Goal: Find specific page/section: Find specific page/section

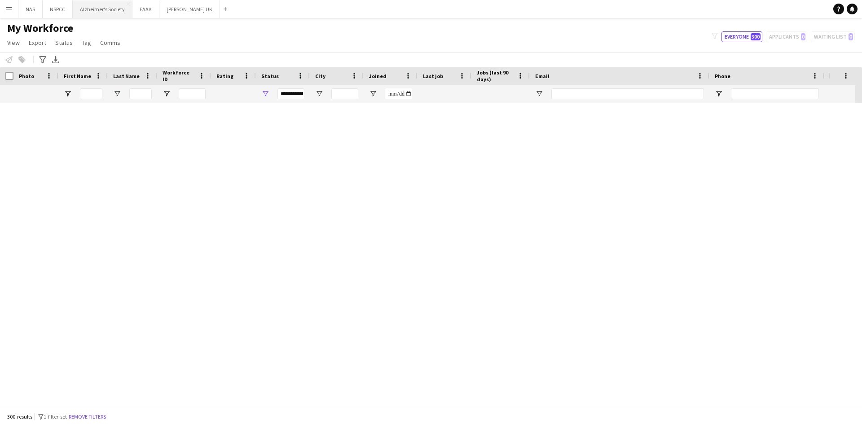
scroll to position [673, 0]
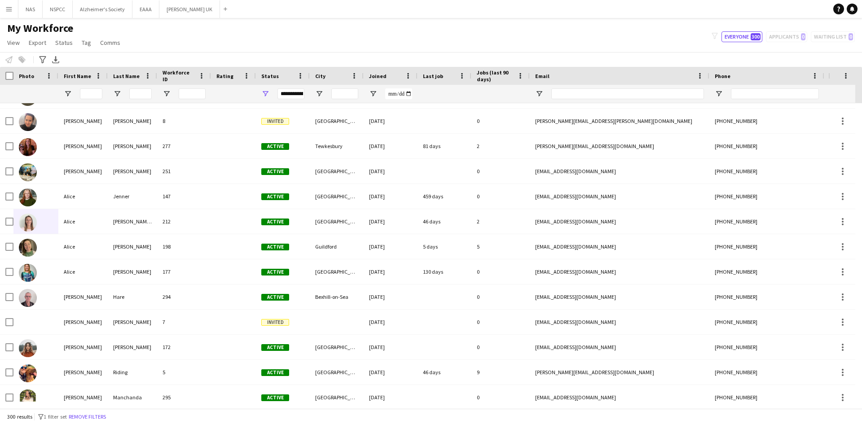
click at [9, 7] on app-icon "Menu" at bounding box center [8, 8] width 7 height 7
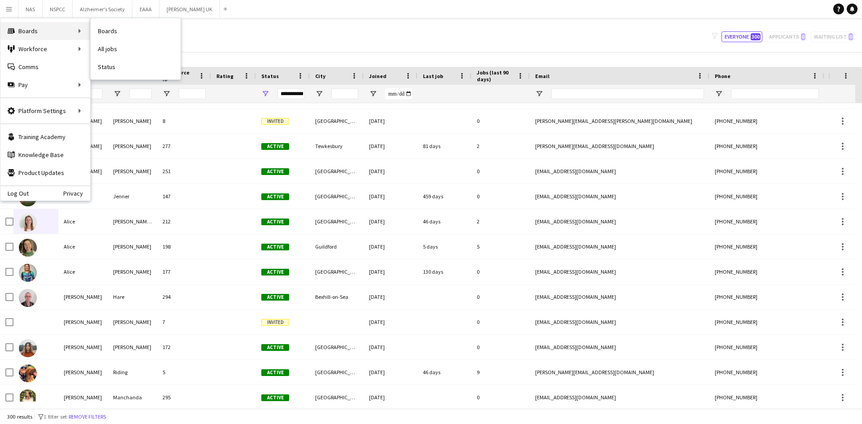
click at [21, 30] on div "Boards Boards" at bounding box center [45, 31] width 90 height 18
click at [121, 31] on link "Boards" at bounding box center [136, 31] width 90 height 18
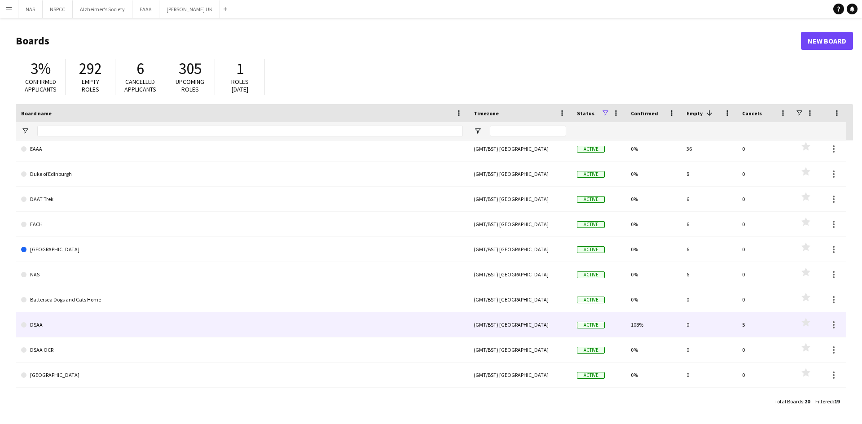
scroll to position [45, 0]
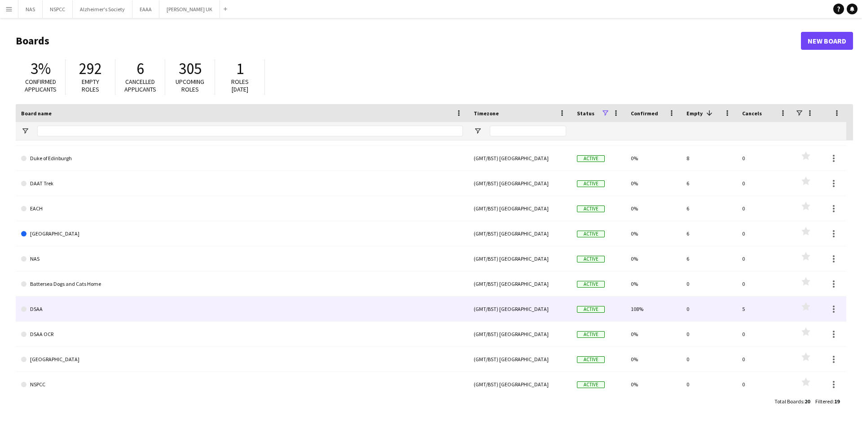
click at [34, 309] on link "DSAA" at bounding box center [242, 309] width 442 height 25
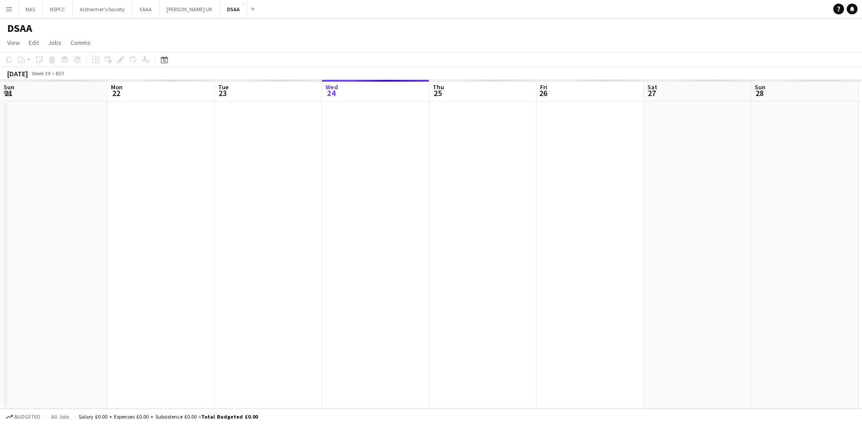
scroll to position [0, 215]
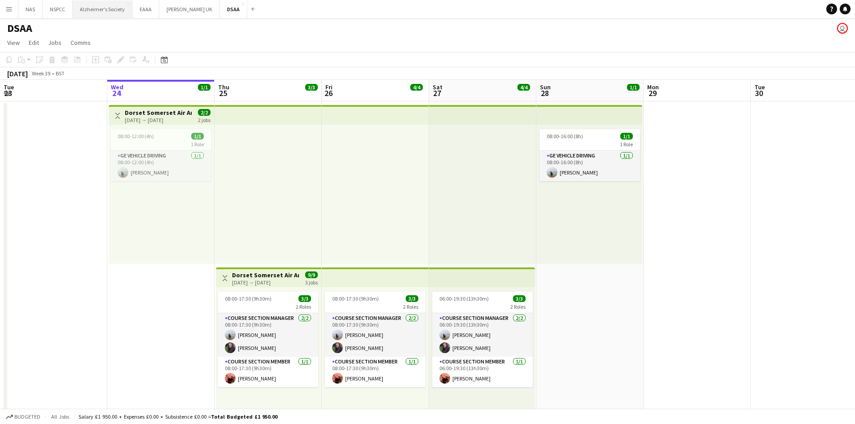
click at [108, 6] on button "Alzheimer's Society Close" at bounding box center [103, 9] width 60 height 18
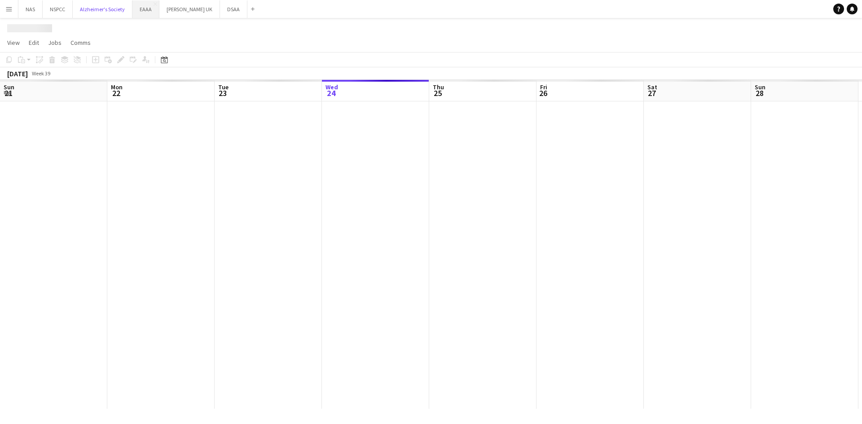
scroll to position [0, 215]
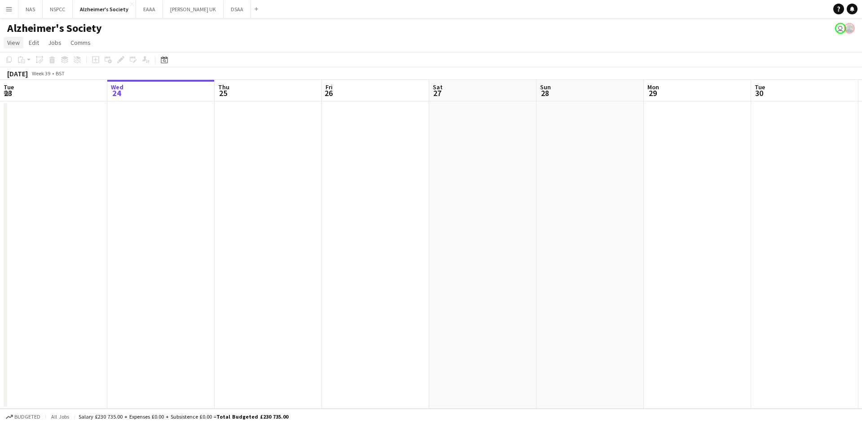
click at [10, 39] on span "View" at bounding box center [13, 43] width 13 height 8
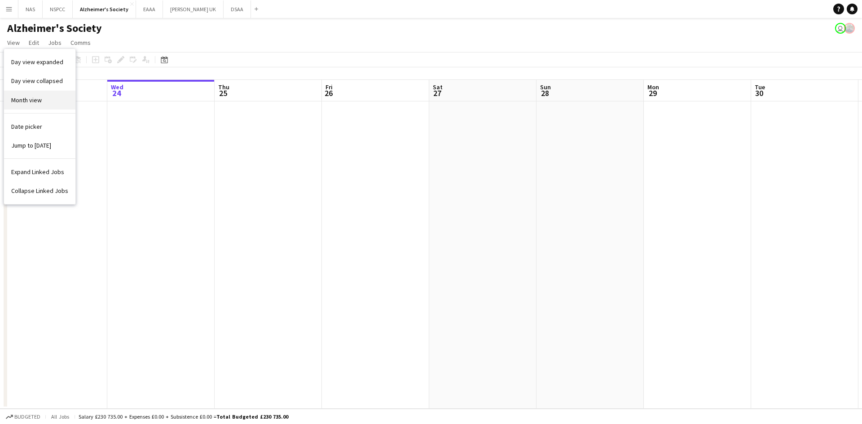
click at [31, 99] on span "Month view" at bounding box center [26, 100] width 31 height 8
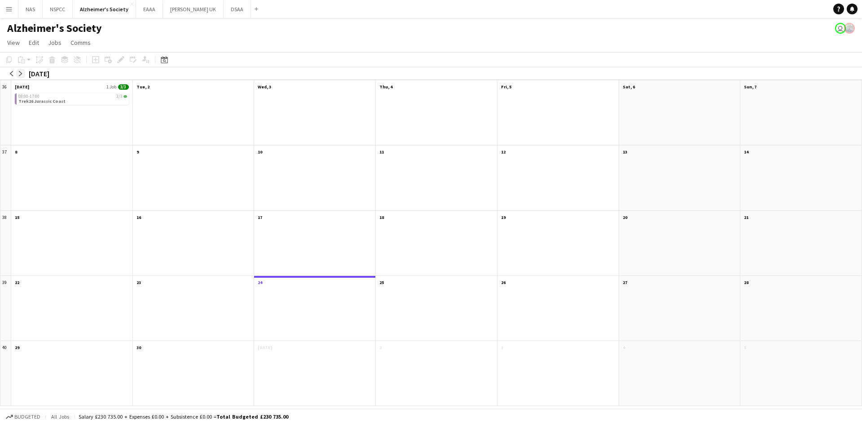
click at [22, 75] on app-icon "arrow-right" at bounding box center [20, 73] width 5 height 5
click at [21, 74] on app-icon "arrow-right" at bounding box center [20, 73] width 5 height 5
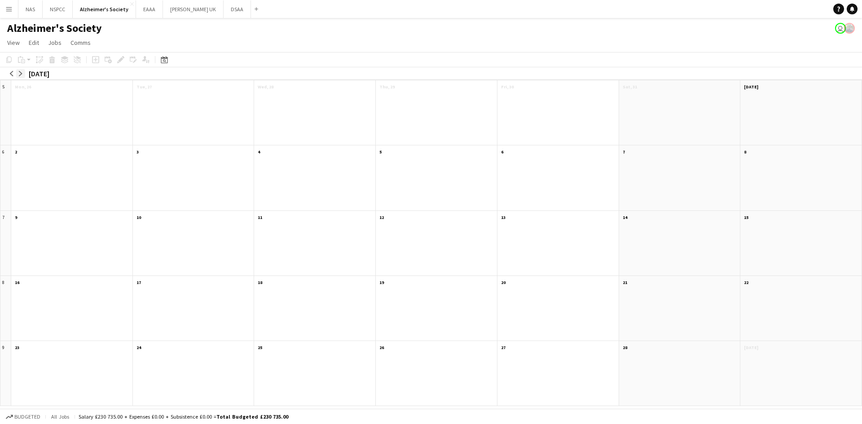
click at [21, 74] on app-icon "arrow-right" at bounding box center [20, 73] width 5 height 5
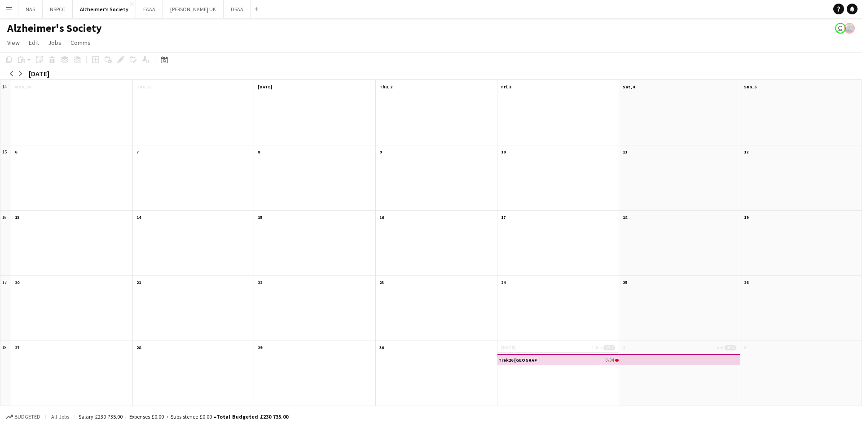
click at [532, 349] on app-month-view-date-header "[DATE] 1 Job 0/17" at bounding box center [557, 346] width 121 height 11
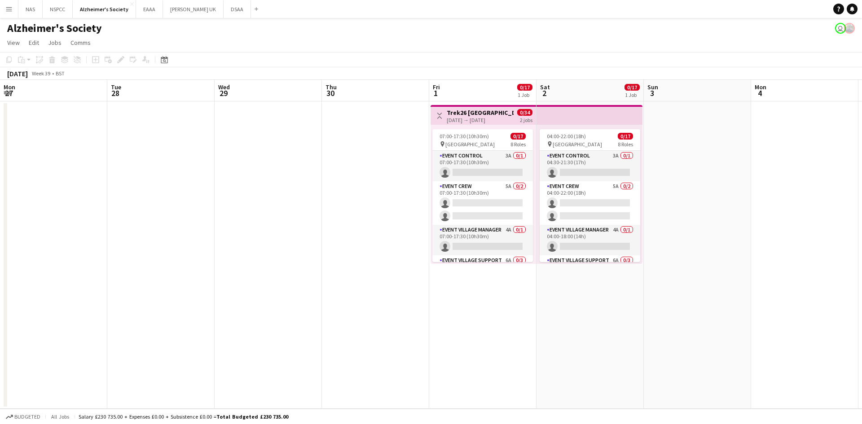
scroll to position [0, 309]
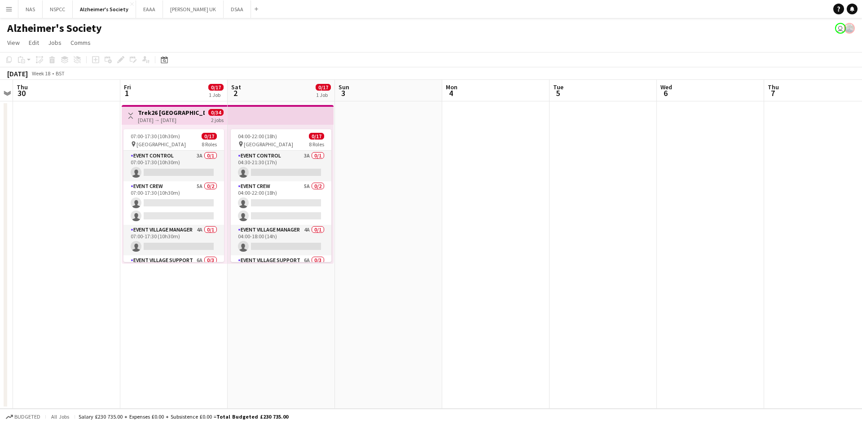
click at [182, 116] on h3 "Trek26 [GEOGRAPHIC_DATA]" at bounding box center [171, 113] width 67 height 8
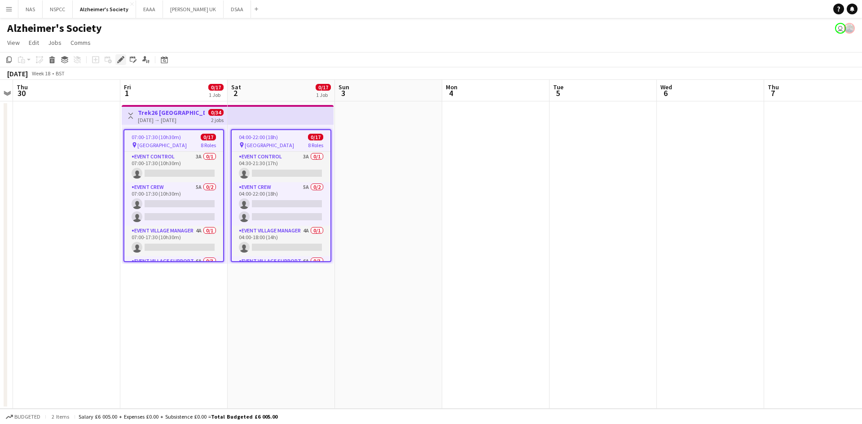
click at [123, 60] on icon "Edit" at bounding box center [120, 59] width 7 height 7
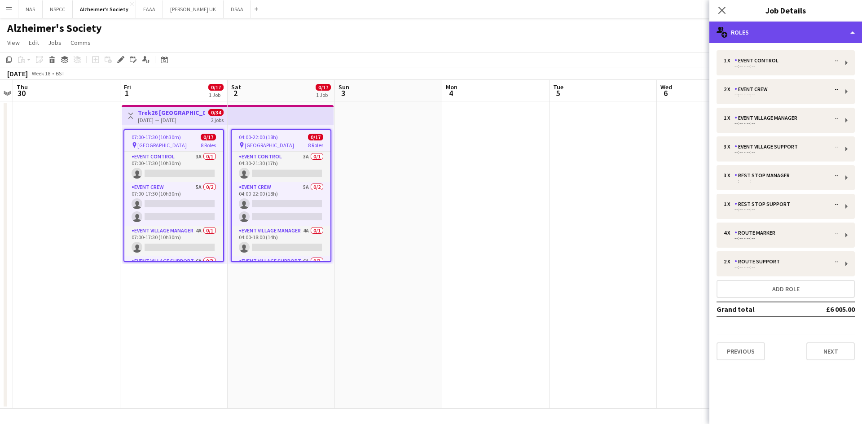
click at [791, 32] on div "multiple-users-add Roles" at bounding box center [785, 33] width 153 height 22
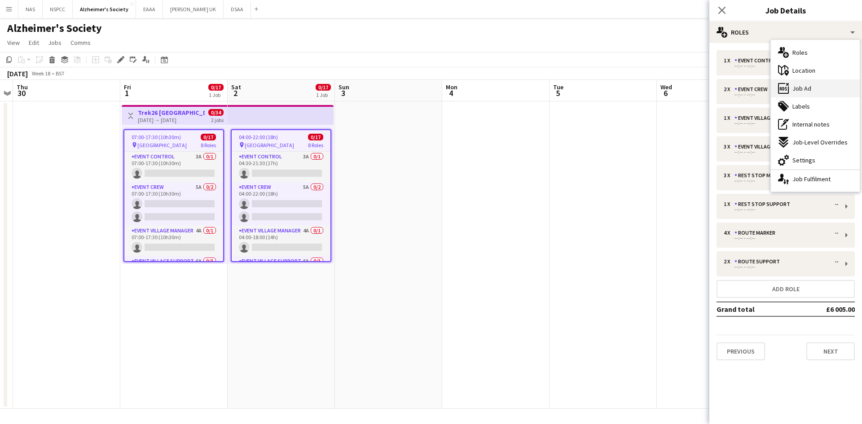
click at [823, 92] on div "ads-window Job Ad" at bounding box center [815, 88] width 89 height 18
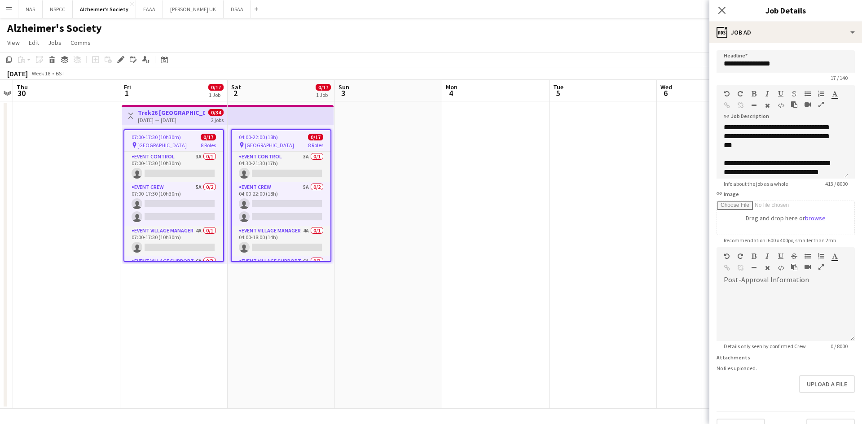
scroll to position [88, 0]
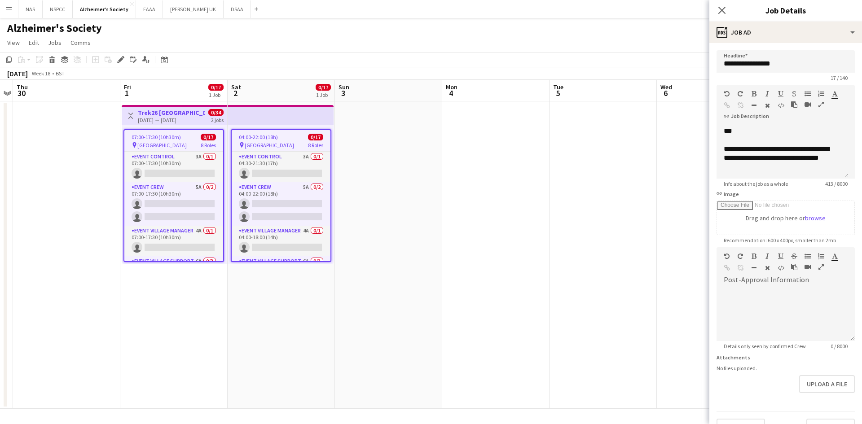
click at [616, 114] on app-date-cell at bounding box center [602, 254] width 107 height 307
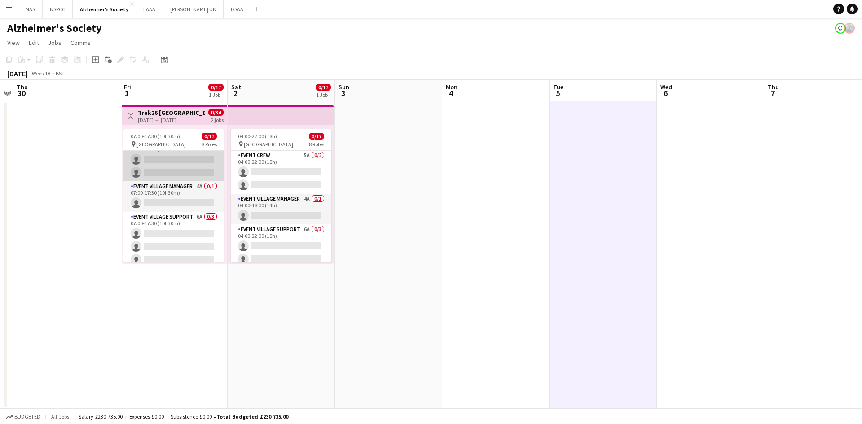
scroll to position [45, 0]
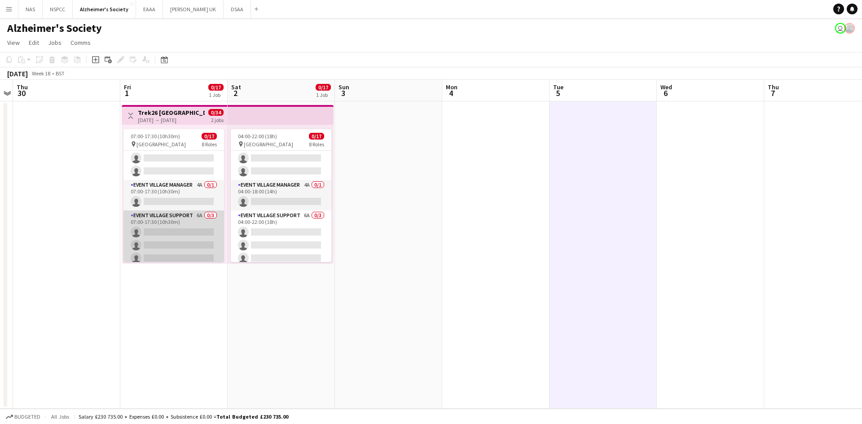
drag, startPoint x: 195, startPoint y: 224, endPoint x: 178, endPoint y: 219, distance: 18.0
click at [195, 224] on app-card-role "Event Village Support 6A 0/3 07:00-17:30 (10h30m) single-neutral-actions single…" at bounding box center [173, 239] width 101 height 57
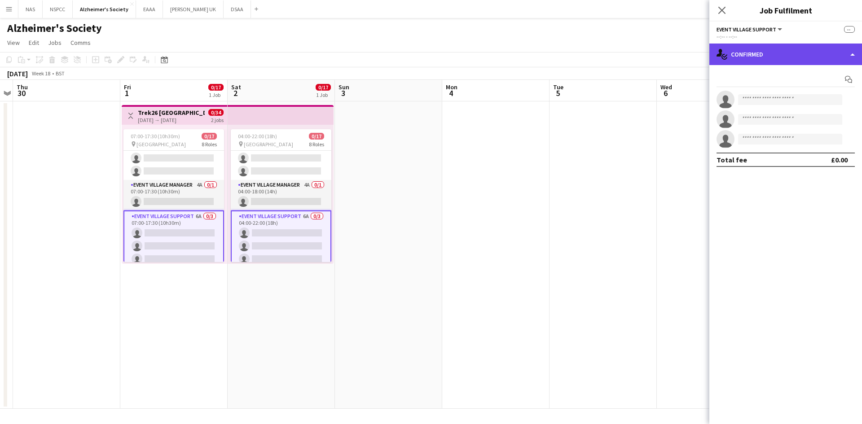
click at [754, 46] on div "single-neutral-actions-check-2 Confirmed" at bounding box center [785, 55] width 153 height 22
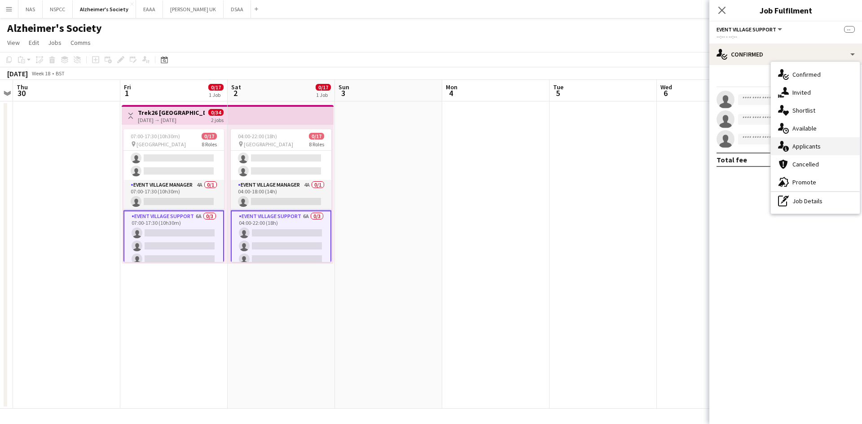
click at [801, 146] on span "Applicants" at bounding box center [806, 146] width 28 height 8
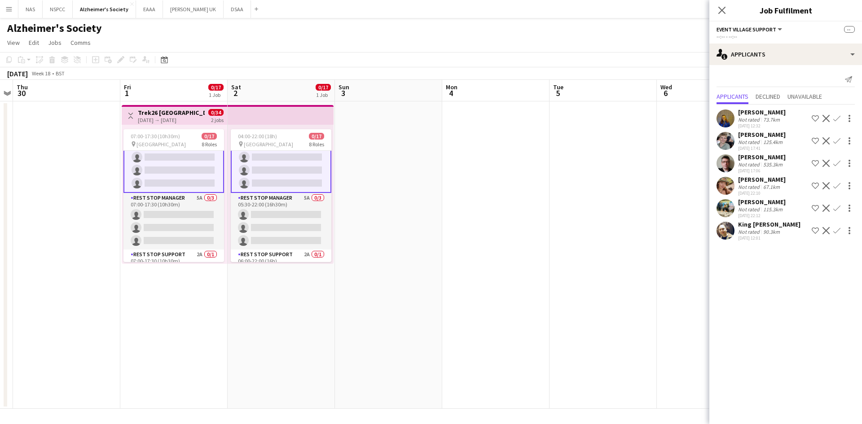
scroll to position [135, 0]
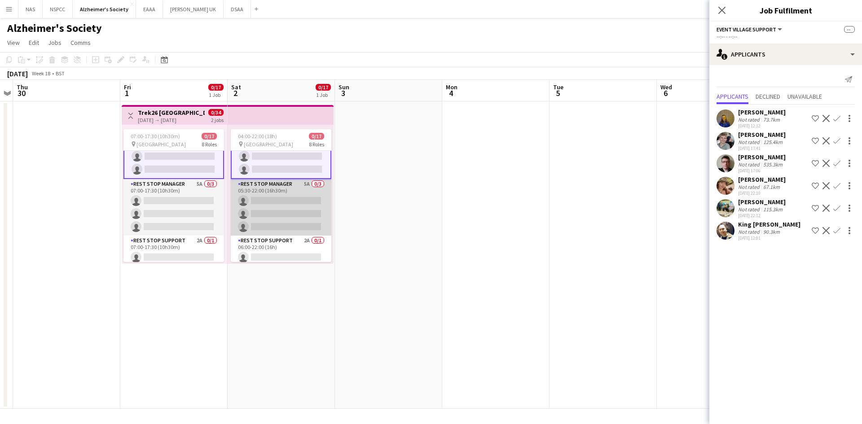
click at [282, 187] on app-card-role "Rest Stop Manager 5A 0/3 05:30-22:00 (16h30m) single-neutral-actions single-neu…" at bounding box center [281, 207] width 101 height 57
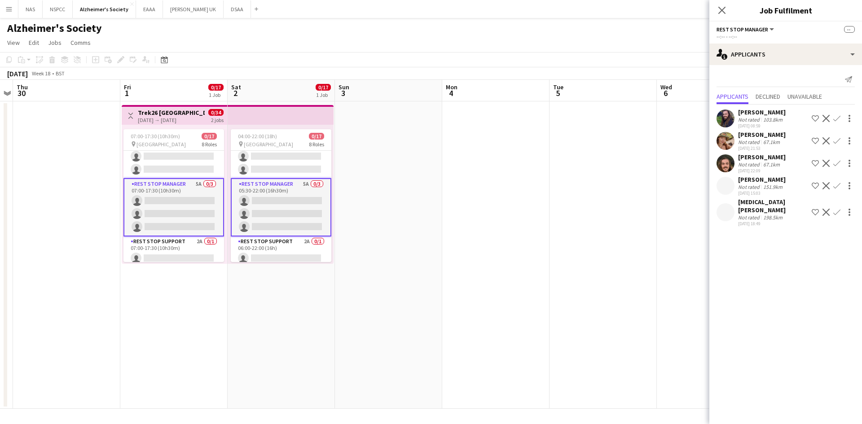
scroll to position [179, 0]
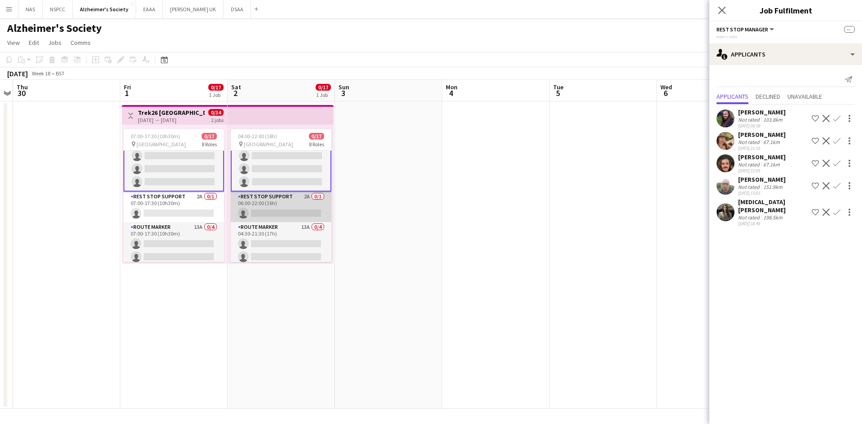
click at [292, 206] on app-card-role "Rest Stop Support 2A 0/1 06:00-22:00 (16h) single-neutral-actions" at bounding box center [281, 207] width 101 height 31
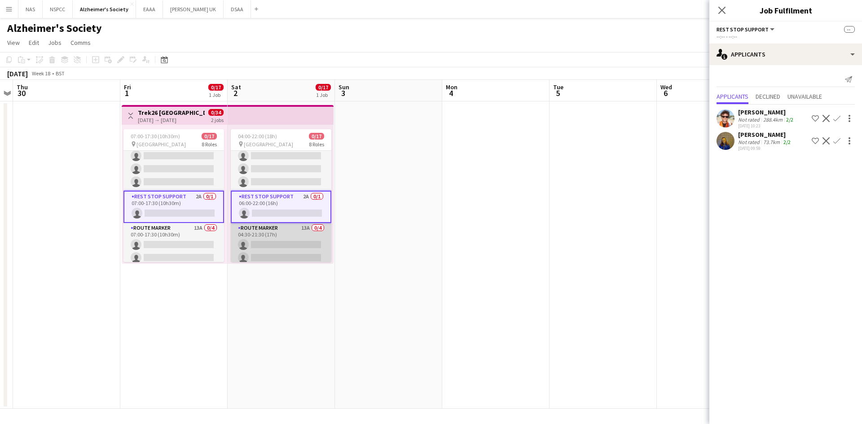
click at [281, 228] on app-card-role "Route Marker 13A 0/4 04:30-21:30 (17h) single-neutral-actions single-neutral-ac…" at bounding box center [281, 258] width 101 height 70
